Goal: Transaction & Acquisition: Purchase product/service

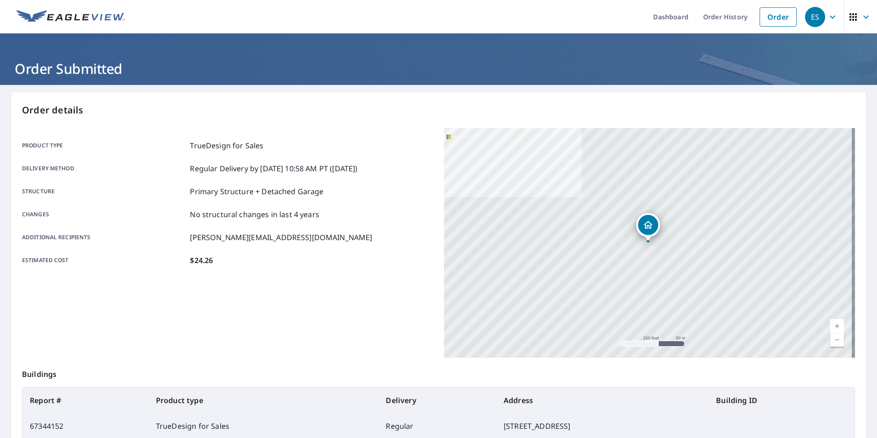
scroll to position [72, 0]
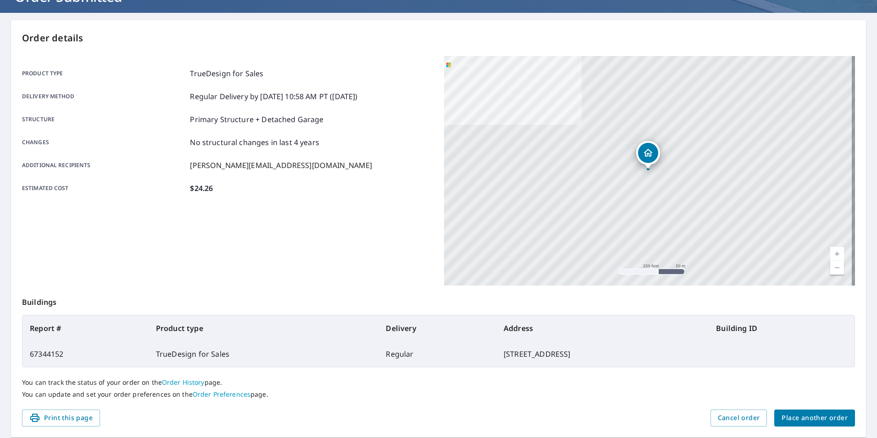
click at [789, 418] on span "Place another order" at bounding box center [815, 417] width 66 height 11
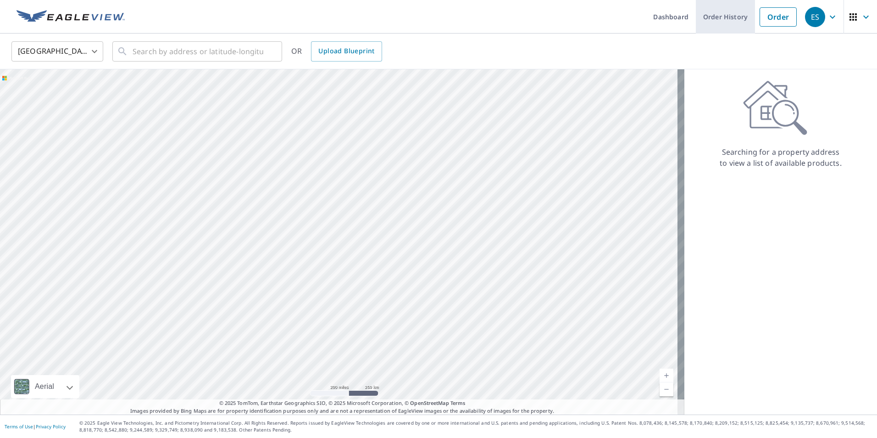
click at [707, 12] on link "Order History" at bounding box center [725, 16] width 59 height 33
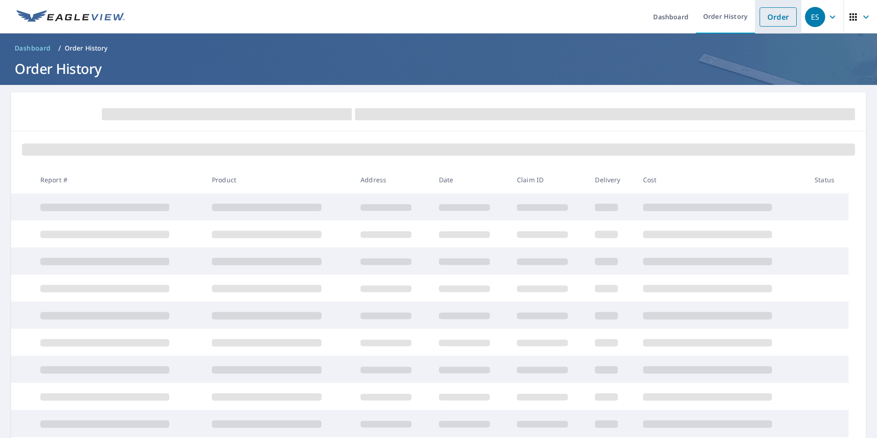
click at [767, 17] on link "Order" at bounding box center [778, 16] width 37 height 19
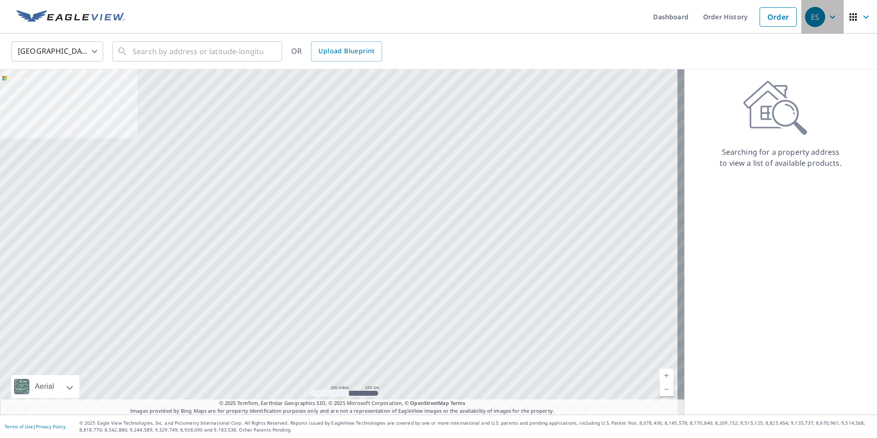
click at [830, 16] on icon "button" at bounding box center [832, 16] width 11 height 11
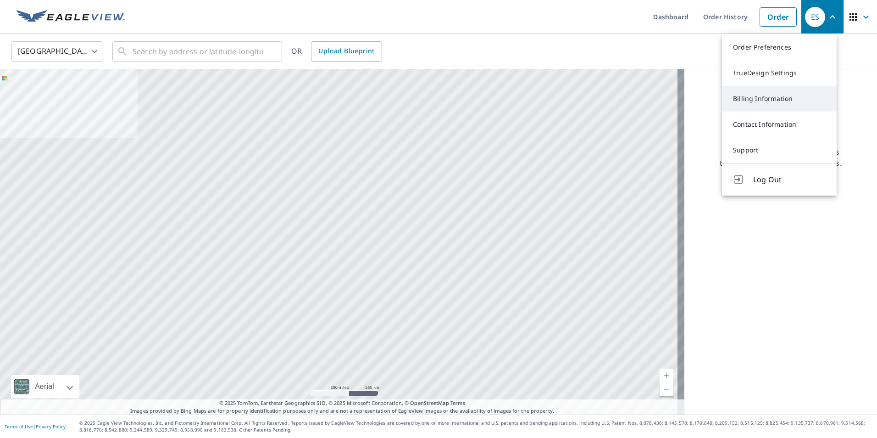
click at [764, 104] on link "Billing Information" at bounding box center [779, 99] width 115 height 26
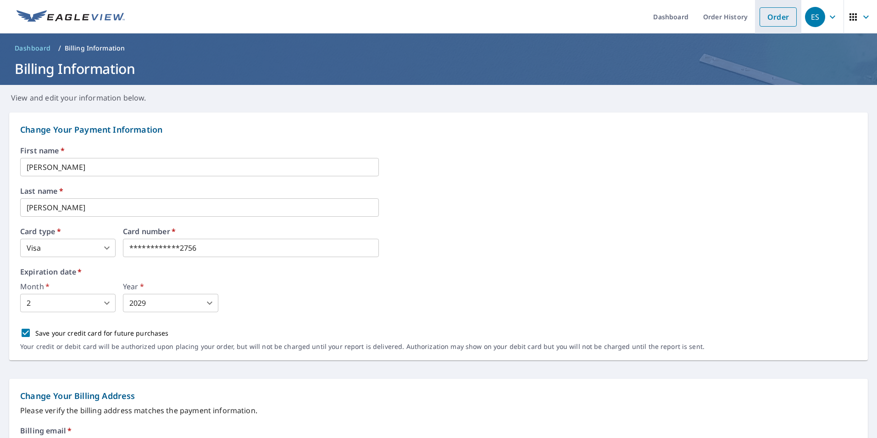
click at [764, 13] on link "Order" at bounding box center [778, 16] width 37 height 19
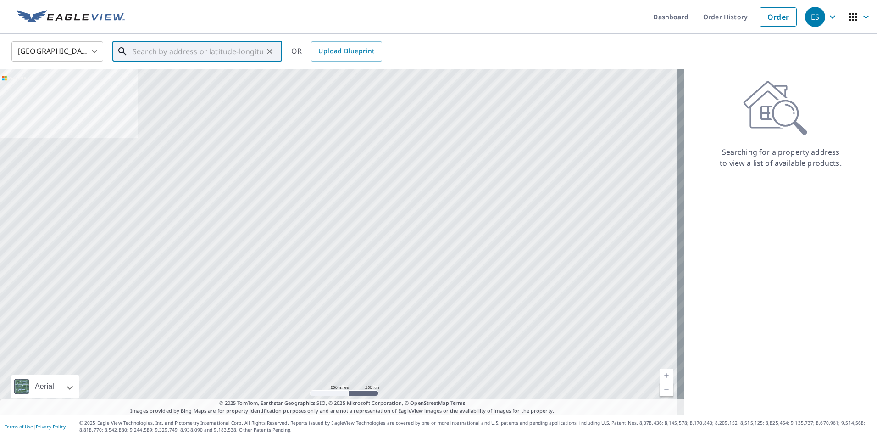
click at [223, 59] on input "text" at bounding box center [198, 52] width 131 height 26
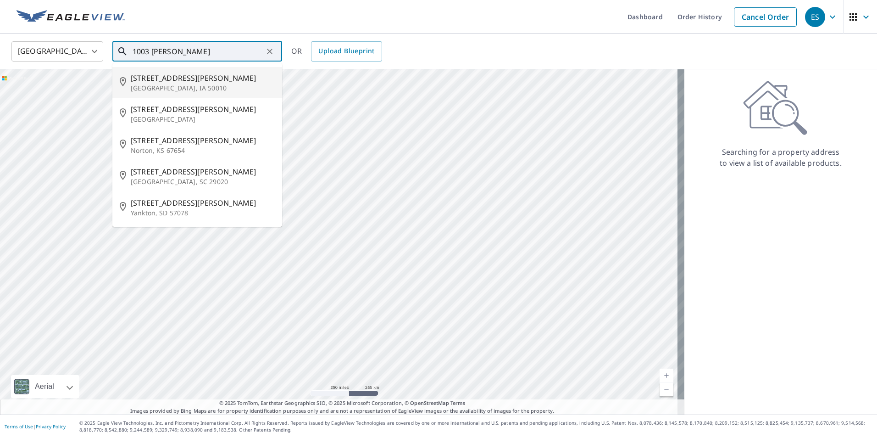
click at [177, 88] on p "[GEOGRAPHIC_DATA], IA 50010" at bounding box center [203, 88] width 144 height 9
type input "[STREET_ADDRESS][PERSON_NAME]"
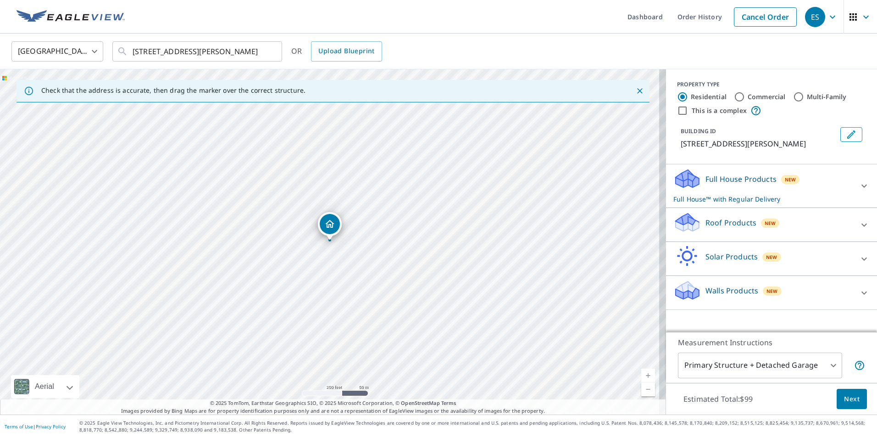
click at [716, 267] on div "Solar Products New" at bounding box center [764, 258] width 180 height 26
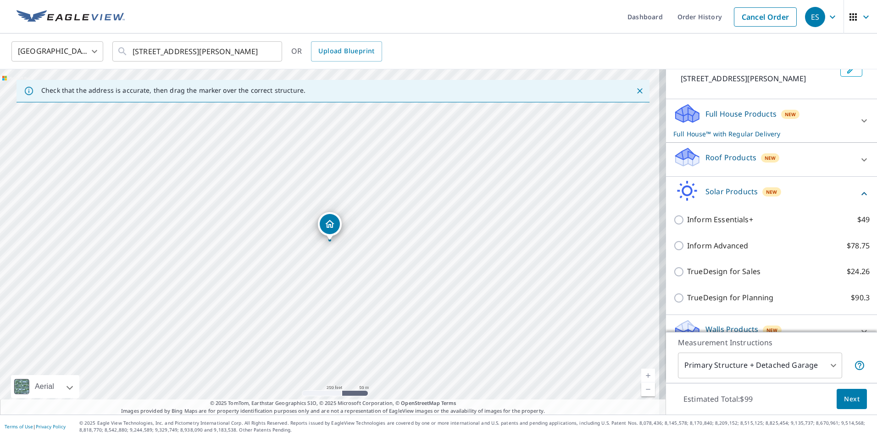
scroll to position [82, 0]
